Goal: Transaction & Acquisition: Subscribe to service/newsletter

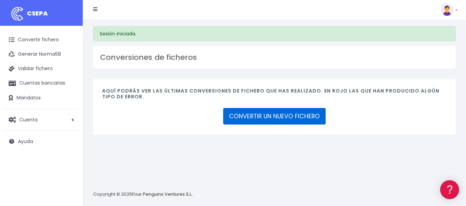
click at [288, 120] on link "CONVERTIR UN NUEVO FICHERO" at bounding box center [274, 116] width 102 height 17
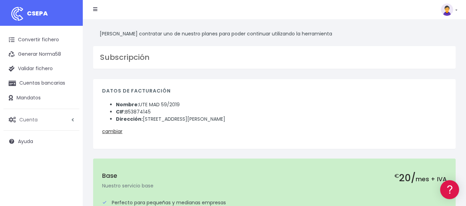
click at [72, 121] on icon at bounding box center [72, 120] width 3 height 5
click at [36, 147] on link "Suscripción" at bounding box center [45, 149] width 68 height 12
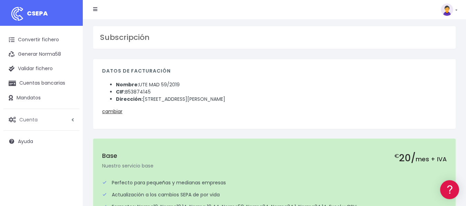
click at [44, 123] on link "Cuenta" at bounding box center [41, 120] width 76 height 14
click at [22, 161] on link "Facturación" at bounding box center [45, 161] width 68 height 12
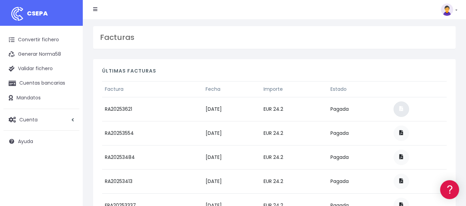
click at [403, 109] on span at bounding box center [401, 108] width 4 height 5
drag, startPoint x: 25, startPoint y: 39, endPoint x: 43, endPoint y: 46, distance: 19.6
click at [26, 39] on link "Convertir fichero" at bounding box center [41, 40] width 76 height 14
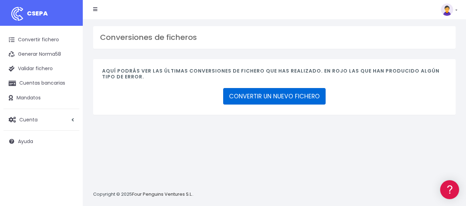
drag, startPoint x: 273, startPoint y: 95, endPoint x: 325, endPoint y: 153, distance: 78.1
click at [274, 95] on link "CONVERTIR UN NUEVO FICHERO" at bounding box center [274, 96] width 102 height 17
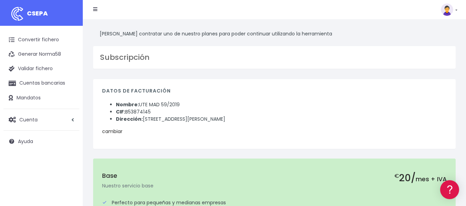
click at [112, 131] on link "cambiar" at bounding box center [112, 131] width 20 height 7
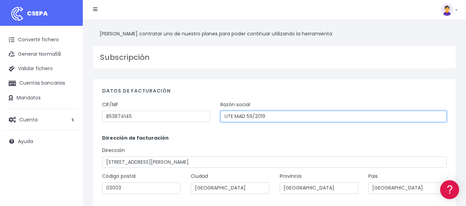
drag, startPoint x: 280, startPoint y: 116, endPoint x: 194, endPoint y: 118, distance: 85.8
click at [194, 118] on div "CIF/NIF B53874145 Razón social UTE MAD 59/2019" at bounding box center [274, 114] width 355 height 26
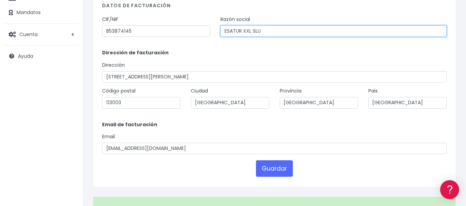
scroll to position [103, 0]
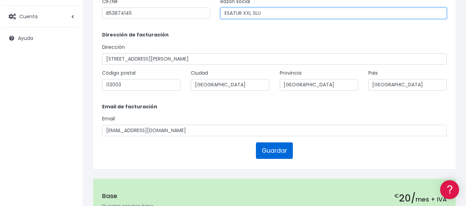
type input "ESATUR XXI, SLU"
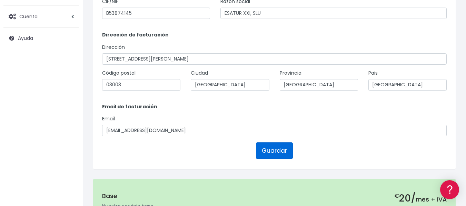
click at [276, 153] on button "Guardar" at bounding box center [274, 151] width 37 height 17
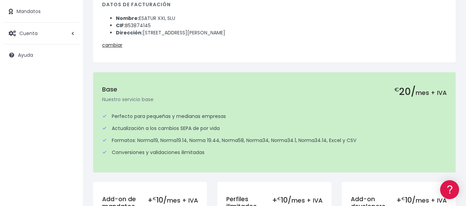
scroll to position [138, 0]
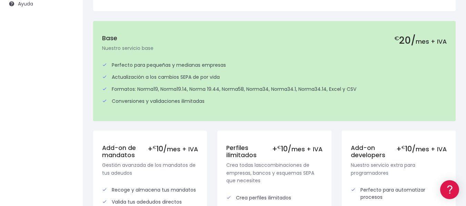
click at [346, 78] on div "Actualización a los cambios SEPA de por vida" at bounding box center [274, 77] width 344 height 7
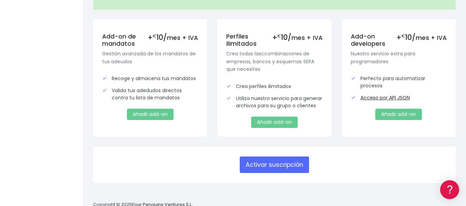
scroll to position [274, 0]
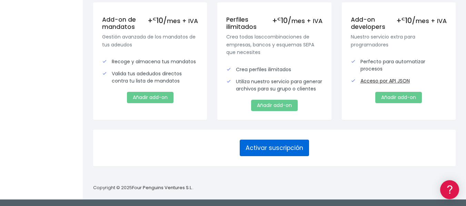
click at [286, 151] on button "Activar suscripción" at bounding box center [274, 148] width 69 height 17
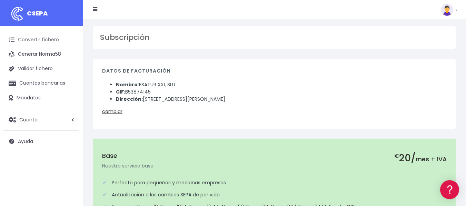
click at [38, 39] on link "Convertir fichero" at bounding box center [41, 40] width 76 height 14
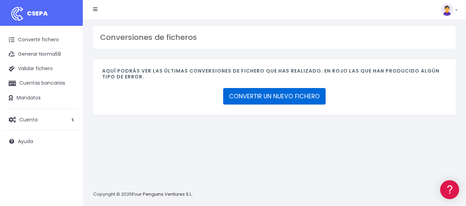
drag, startPoint x: 303, startPoint y: 95, endPoint x: 317, endPoint y: 132, distance: 39.4
click at [303, 96] on link "CONVERTIR UN NUEVO FICHERO" at bounding box center [274, 96] width 102 height 17
